Goal: Browse casually

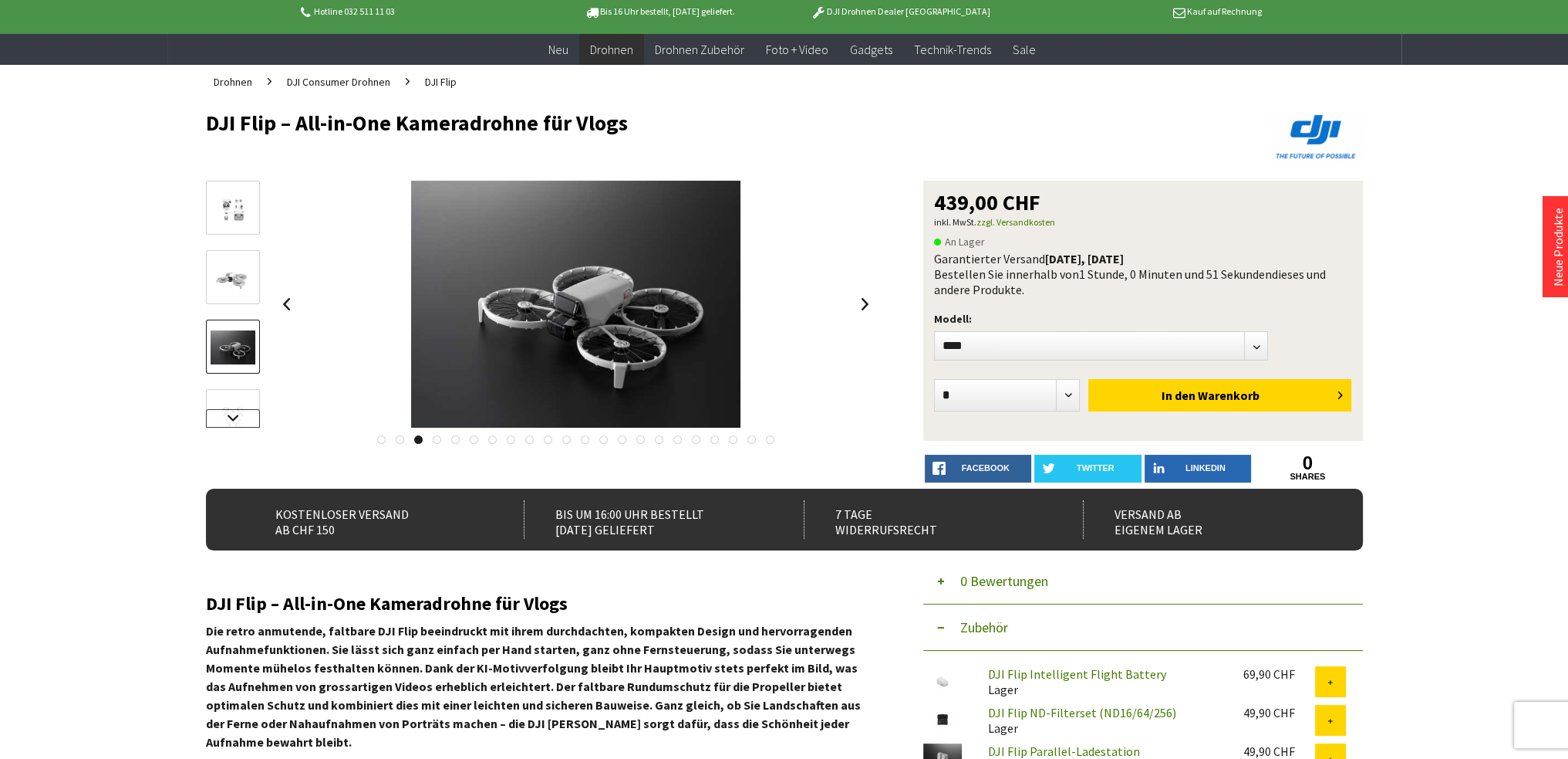
click at [220, 416] on link at bounding box center [233, 418] width 54 height 18
click at [231, 321] on img at bounding box center [233, 324] width 45 height 34
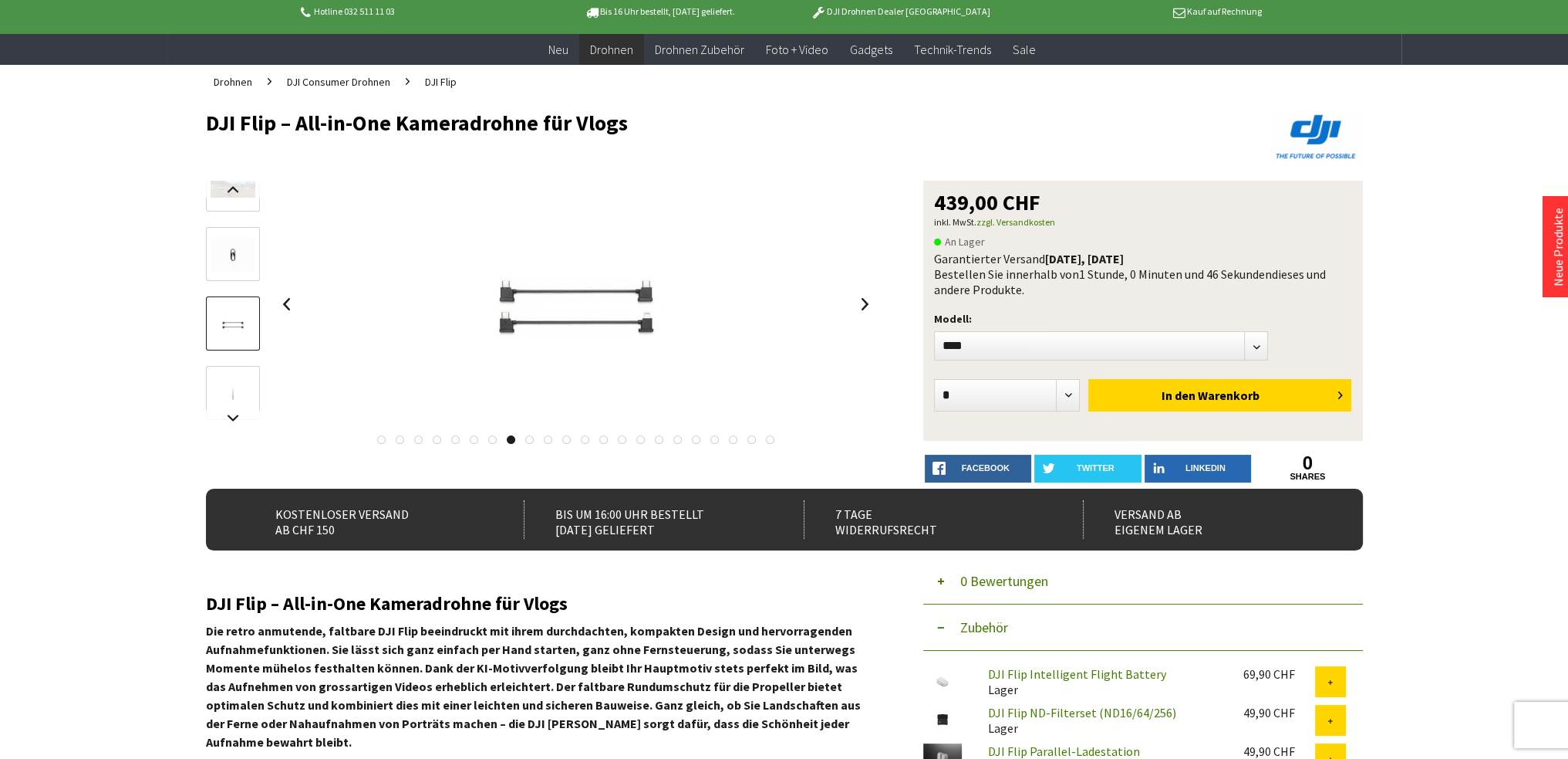
click at [234, 394] on img at bounding box center [233, 393] width 45 height 34
click at [231, 418] on link at bounding box center [233, 418] width 54 height 18
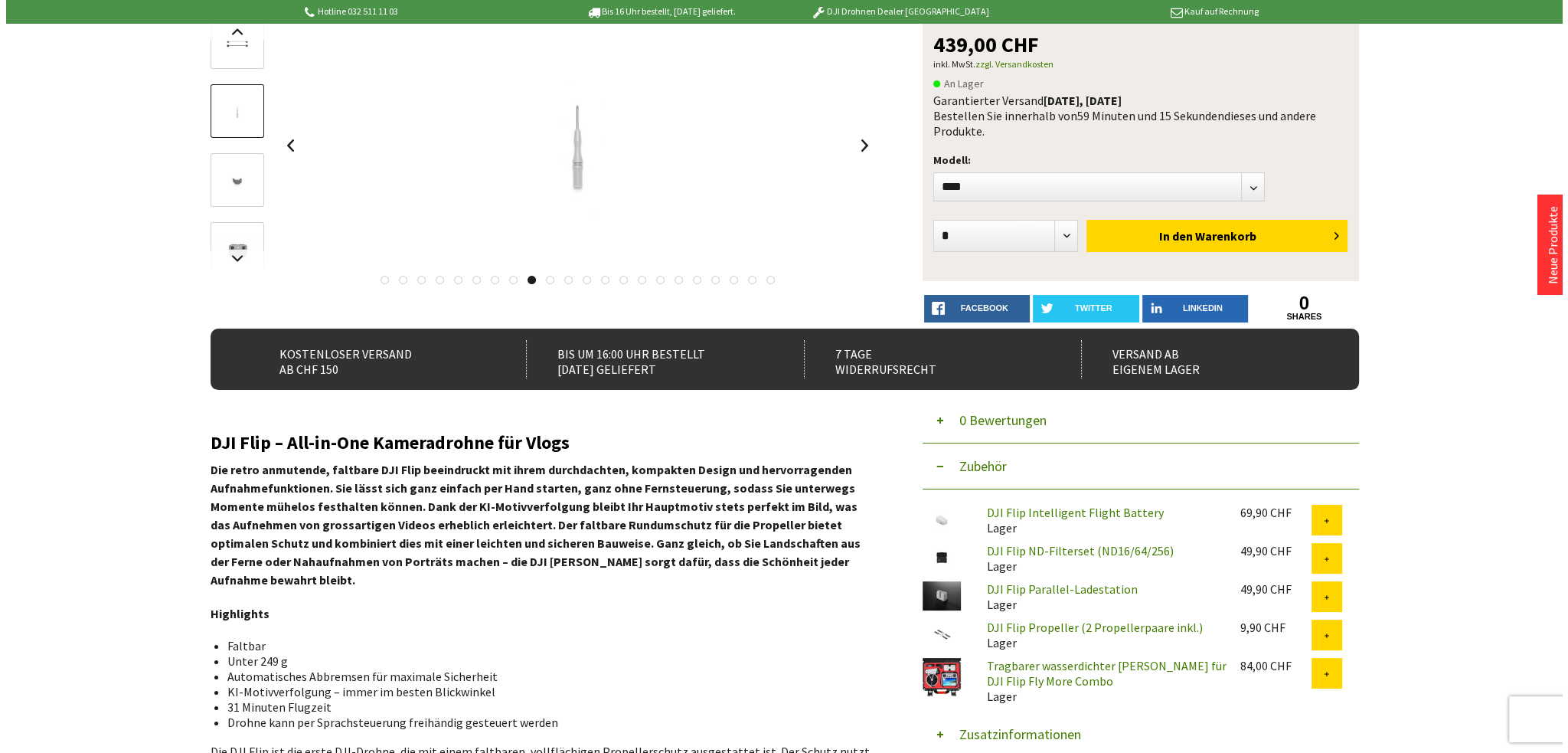
scroll to position [76, 0]
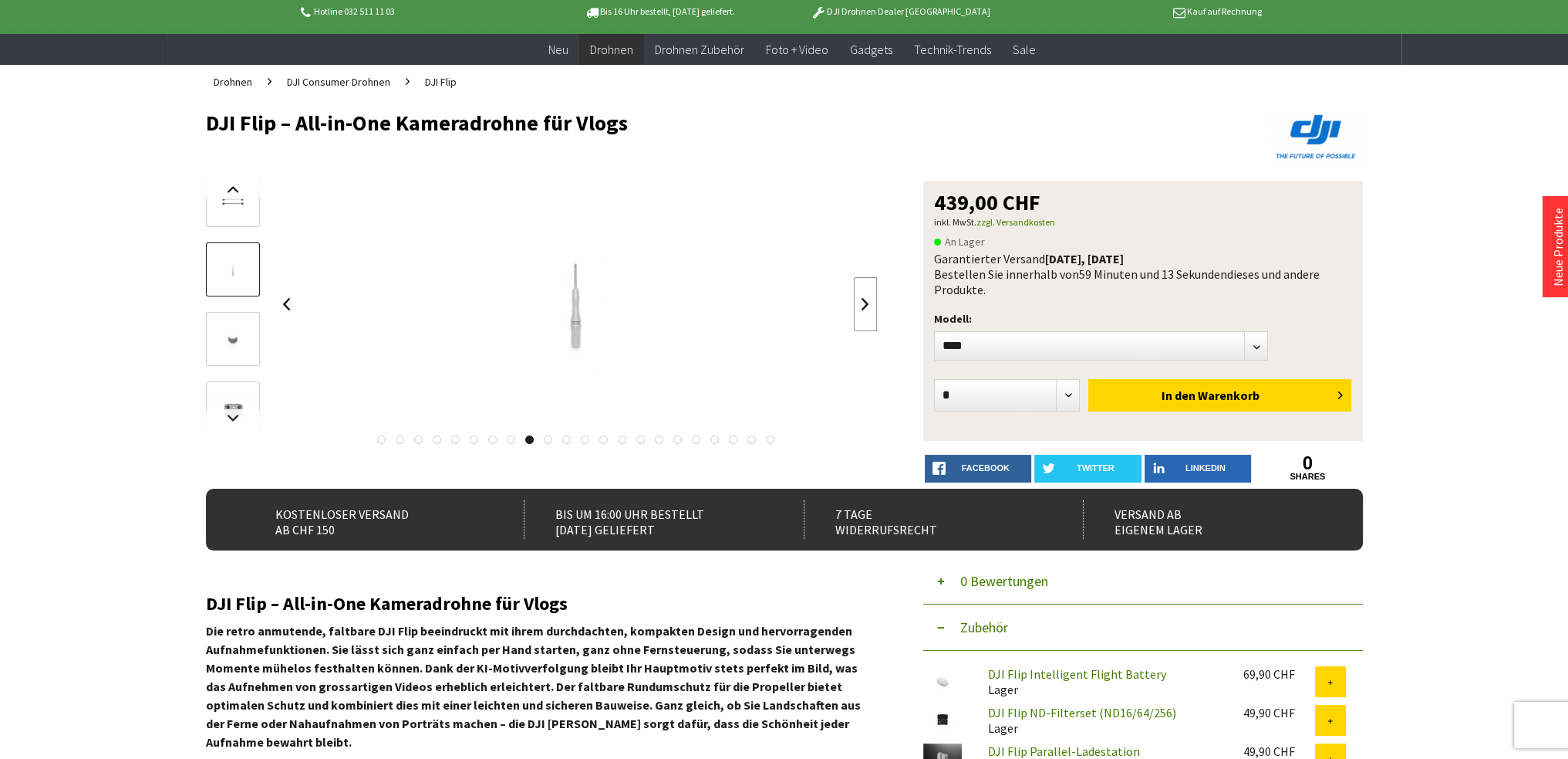
click at [875, 300] on link at bounding box center [865, 304] width 23 height 54
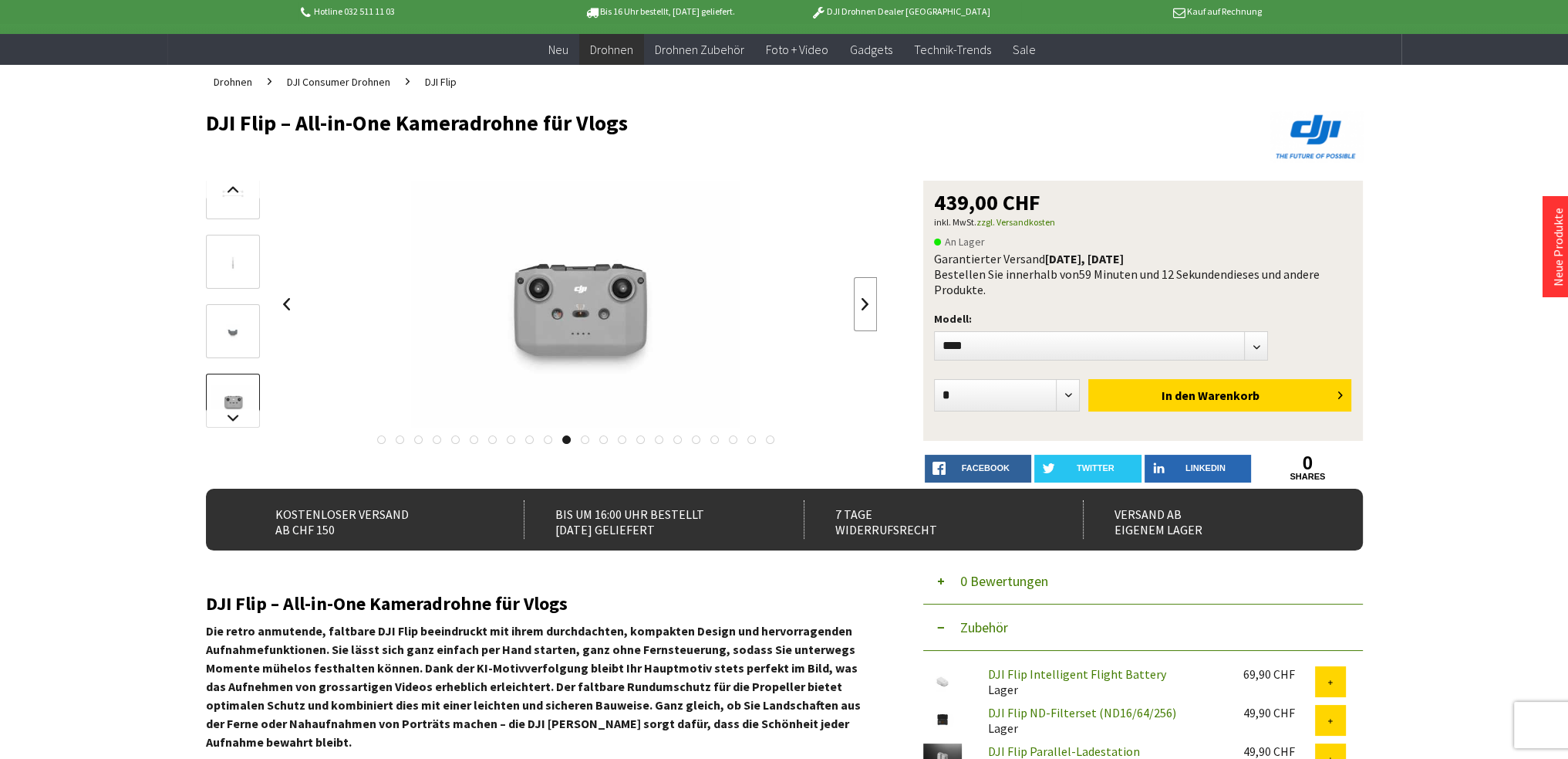
click at [875, 300] on link at bounding box center [865, 304] width 23 height 54
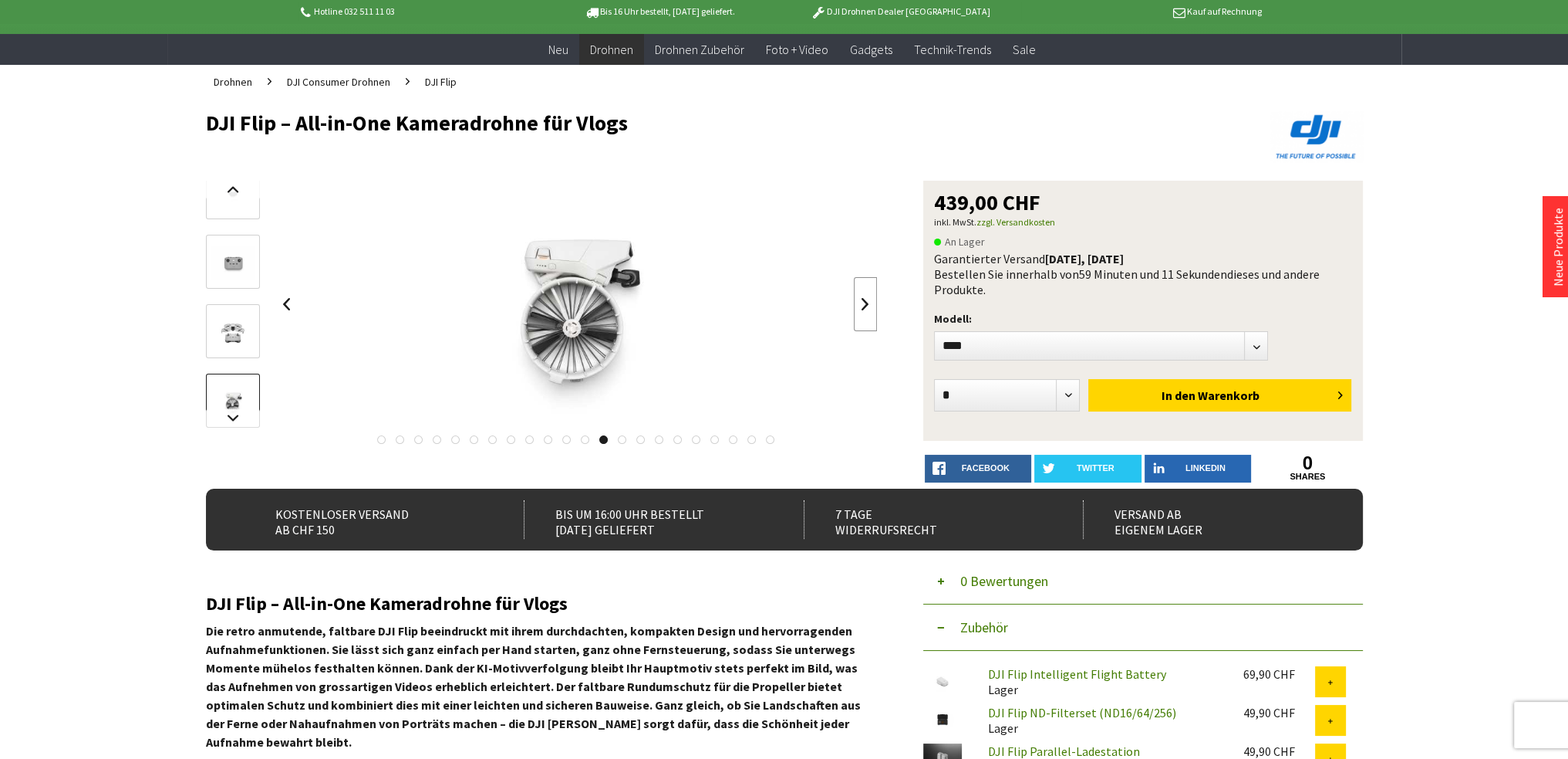
click at [875, 300] on link at bounding box center [865, 304] width 23 height 54
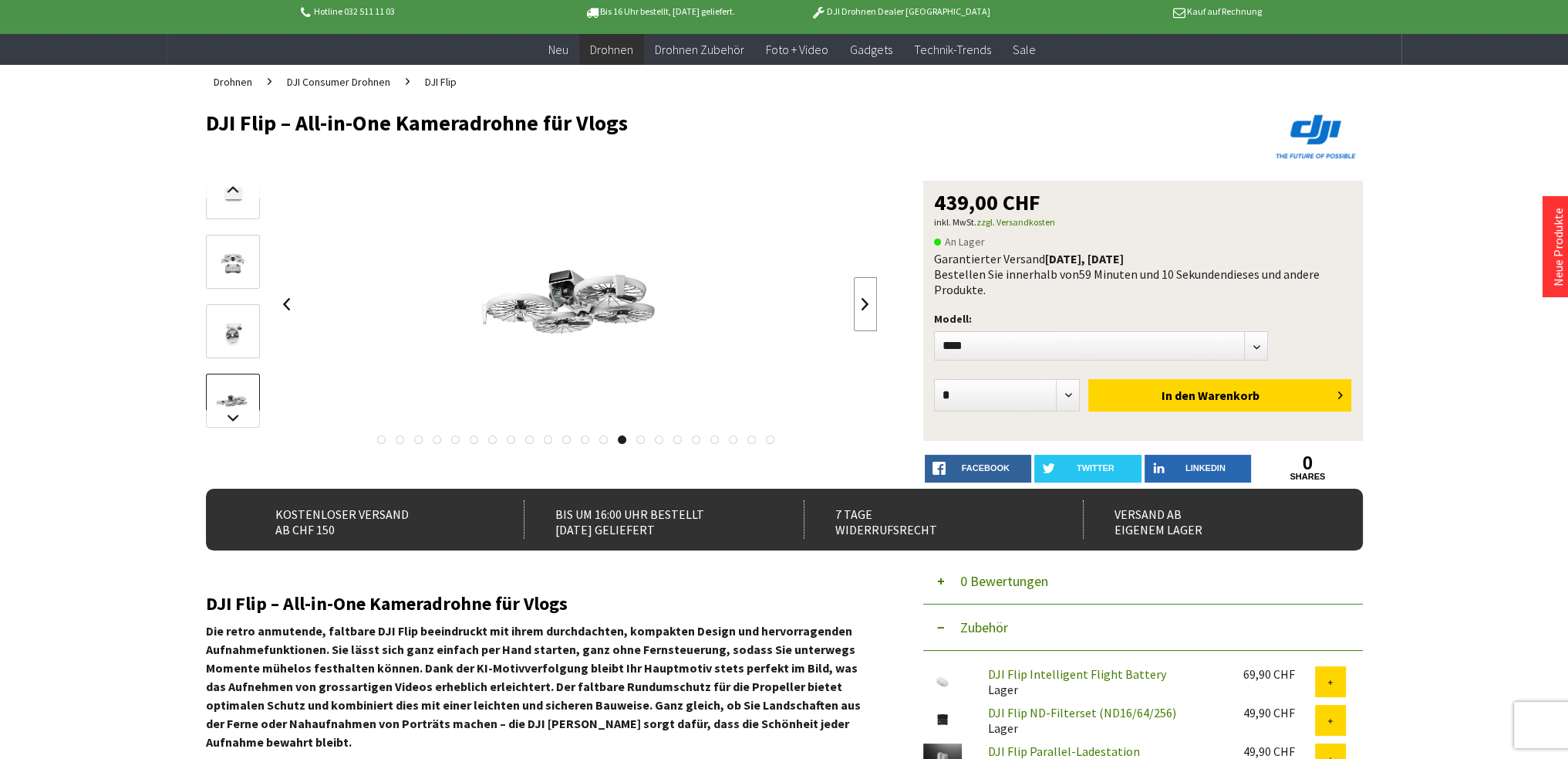
click at [875, 300] on link at bounding box center [865, 304] width 23 height 54
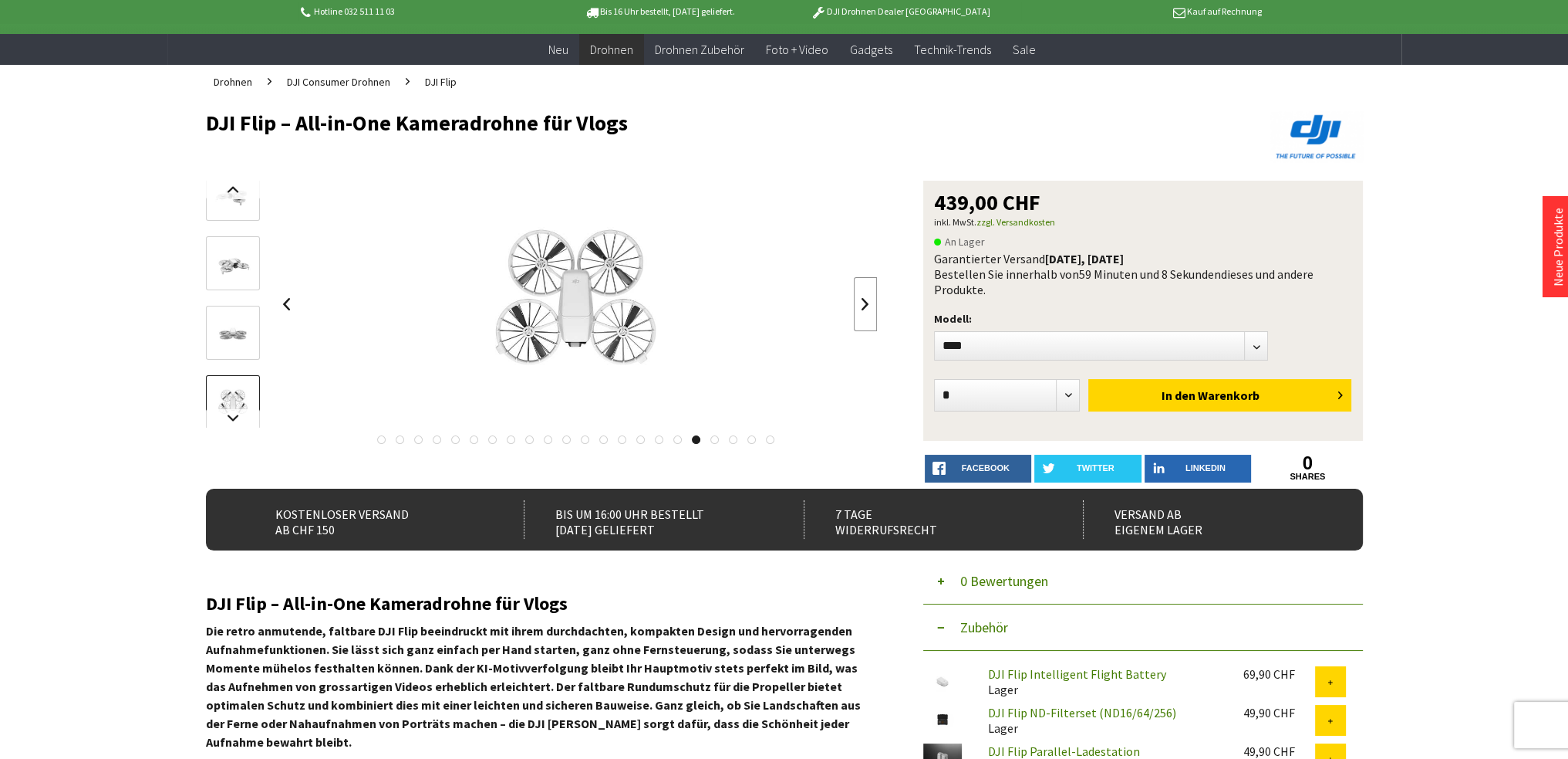
click at [875, 300] on link at bounding box center [865, 304] width 23 height 54
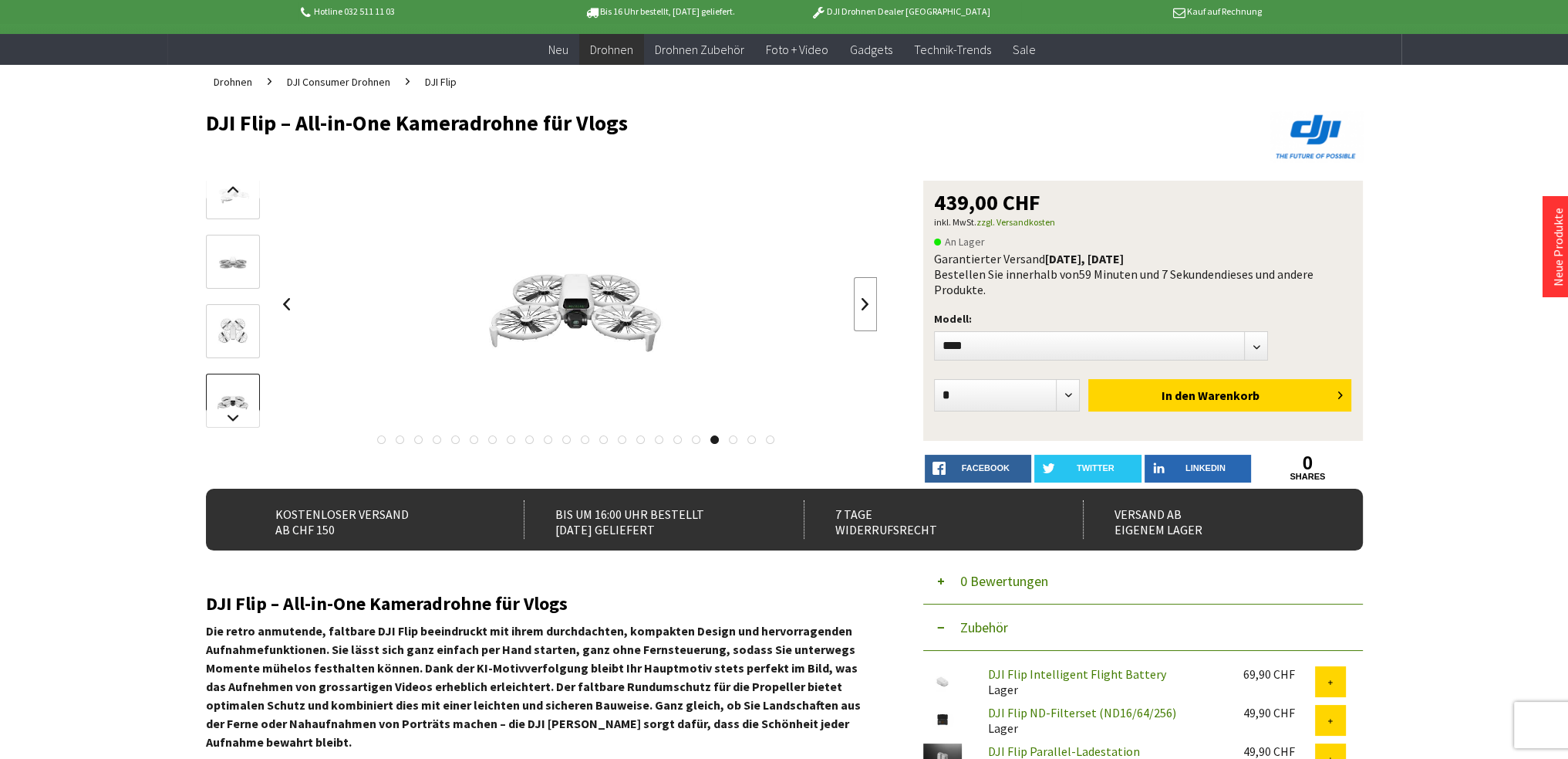
click at [875, 300] on link at bounding box center [865, 304] width 23 height 54
click at [875, 300] on div at bounding box center [577, 304] width 602 height 247
